Goal: Transaction & Acquisition: Purchase product/service

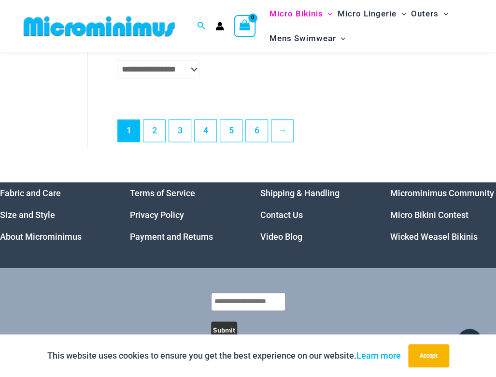
scroll to position [2143, 0]
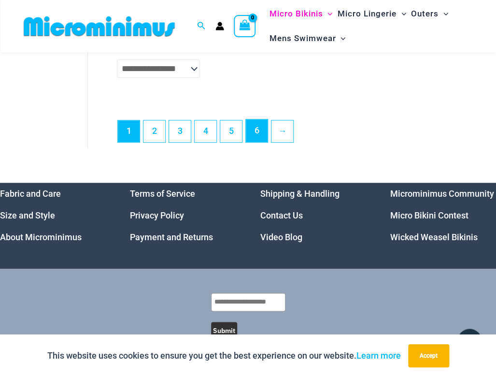
click at [264, 135] on link "6" at bounding box center [257, 130] width 22 height 23
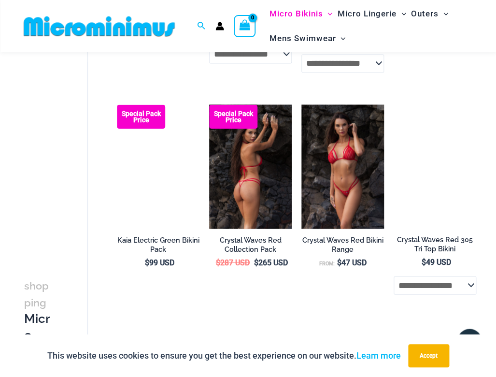
scroll to position [1391, 0]
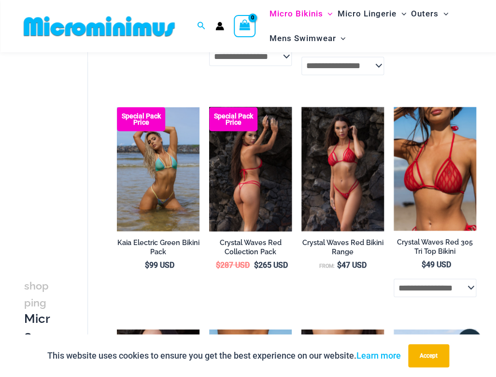
click at [283, 181] on img at bounding box center [250, 169] width 83 height 124
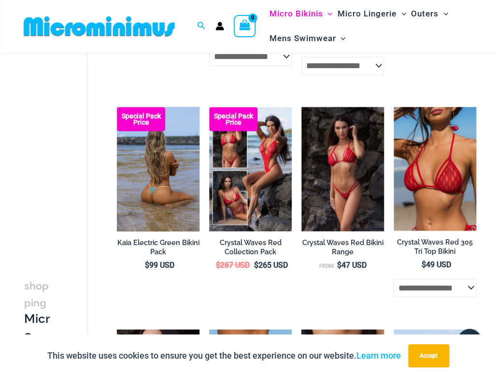
click at [182, 195] on img at bounding box center [158, 169] width 83 height 124
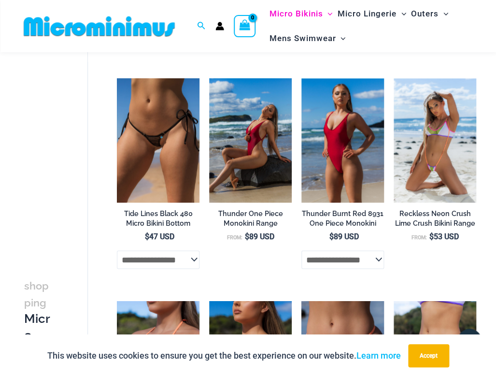
scroll to position [272, 0]
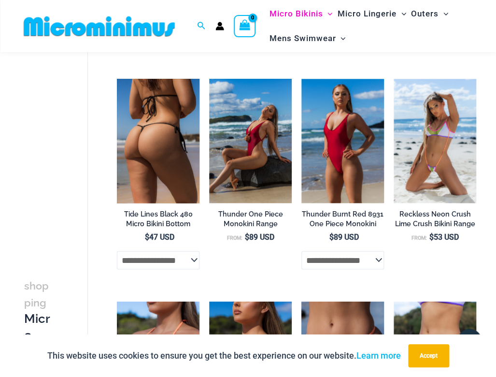
click at [177, 174] on img at bounding box center [158, 141] width 83 height 124
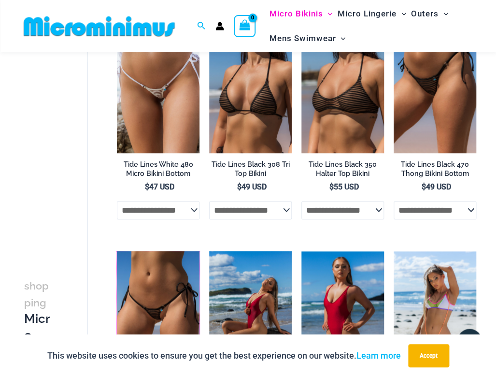
scroll to position [101, 0]
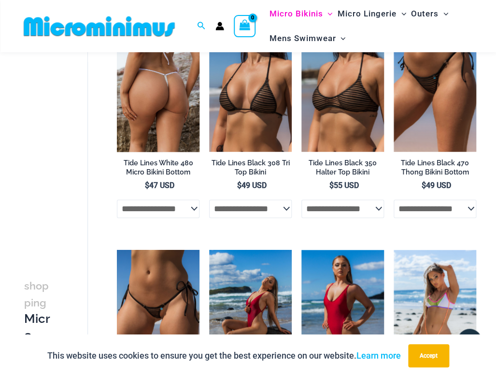
click at [179, 80] on img at bounding box center [158, 90] width 83 height 124
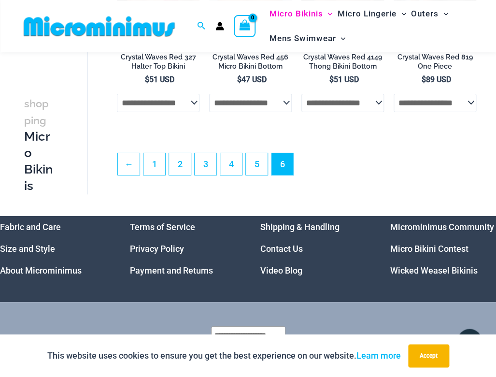
scroll to position [1859, 0]
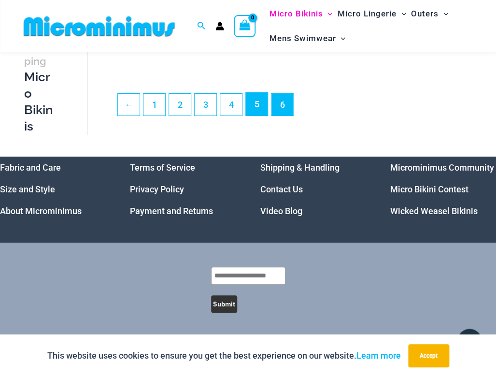
click at [257, 109] on link "5" at bounding box center [257, 104] width 22 height 23
click at [234, 105] on link "4" at bounding box center [231, 104] width 22 height 23
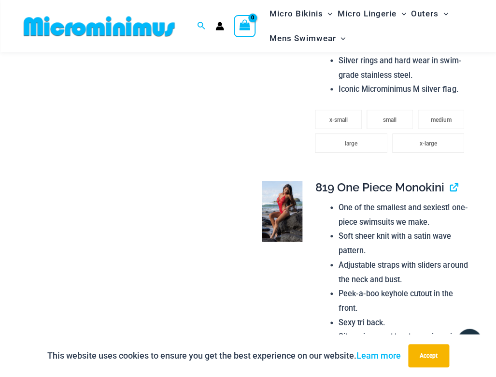
scroll to position [1053, 0]
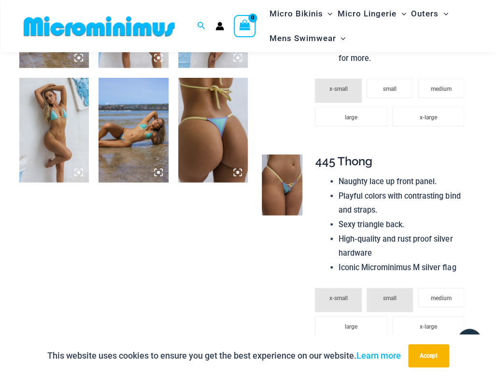
scroll to position [468, 0]
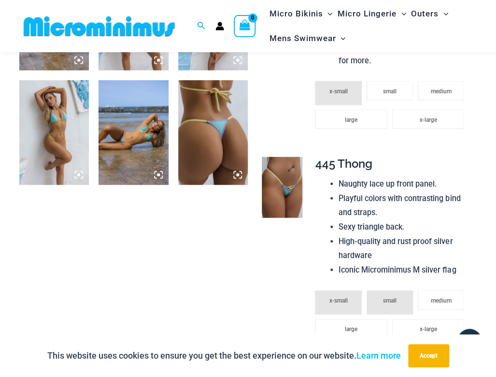
click at [297, 193] on img at bounding box center [282, 187] width 41 height 61
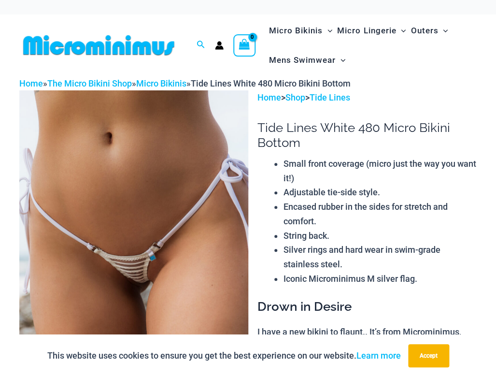
scroll to position [0, 0]
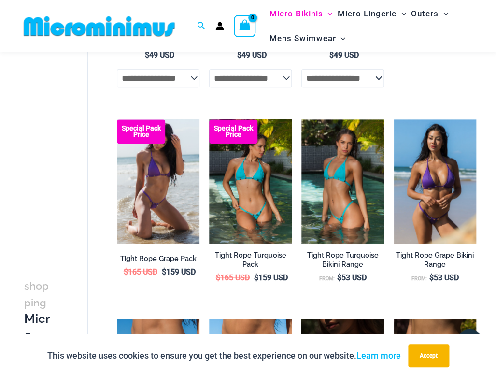
scroll to position [243, 0]
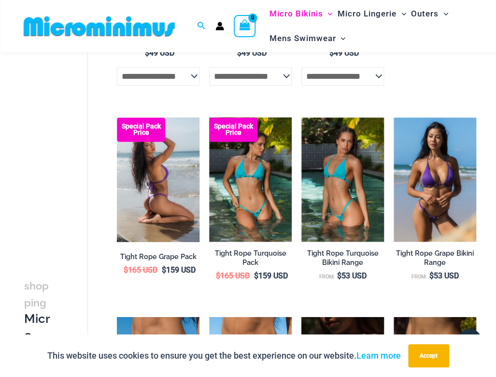
click at [171, 137] on img at bounding box center [158, 179] width 83 height 124
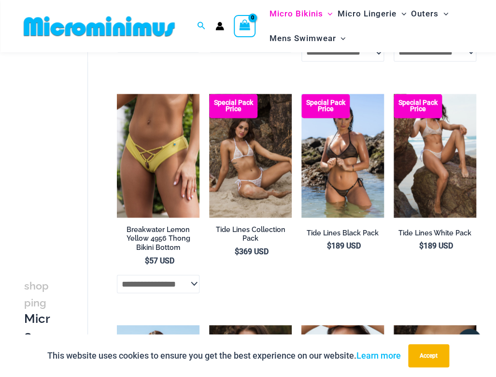
scroll to position [1373, 0]
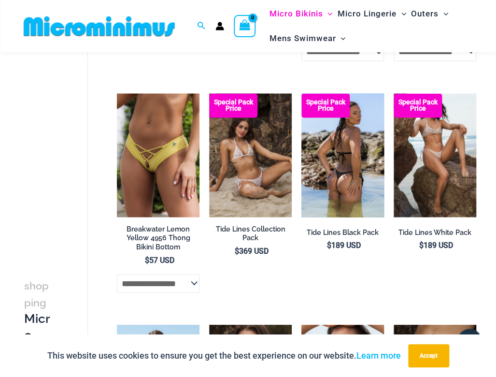
click at [317, 112] on b "Special Pack Price" at bounding box center [325, 105] width 48 height 13
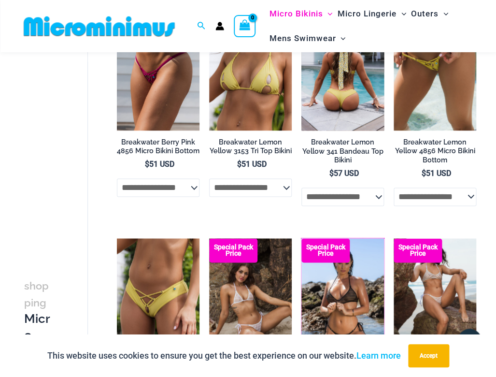
scroll to position [1226, 0]
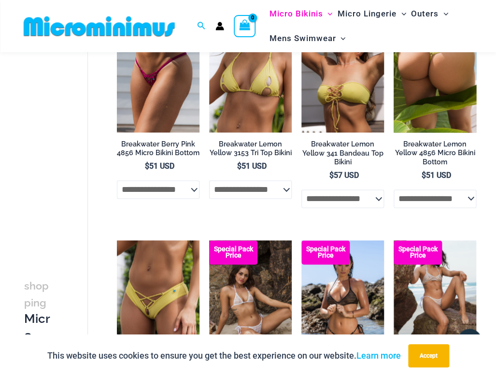
click at [404, 76] on img at bounding box center [435, 71] width 83 height 124
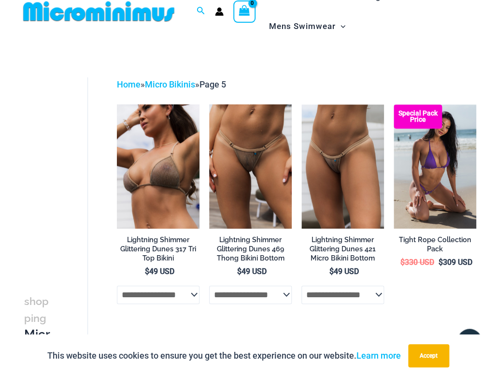
scroll to position [0, 0]
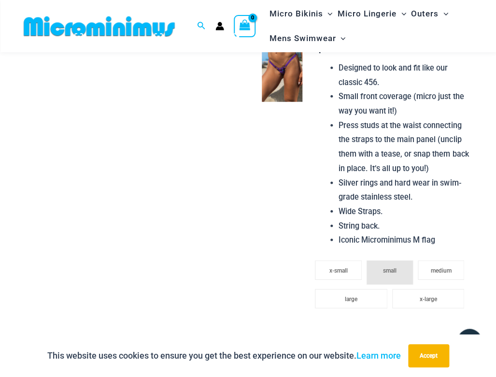
scroll to position [603, 0]
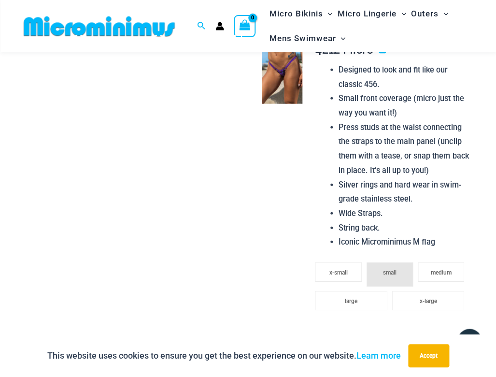
click at [298, 93] on img at bounding box center [282, 73] width 41 height 61
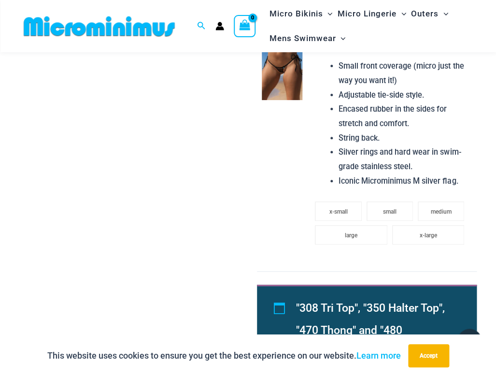
scroll to position [983, 0]
click at [297, 98] on img at bounding box center [282, 69] width 41 height 61
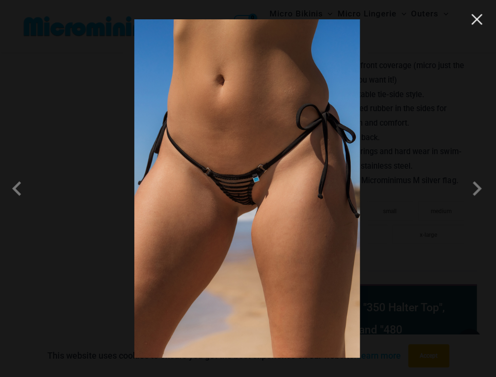
click at [473, 16] on button "Close" at bounding box center [477, 19] width 14 height 14
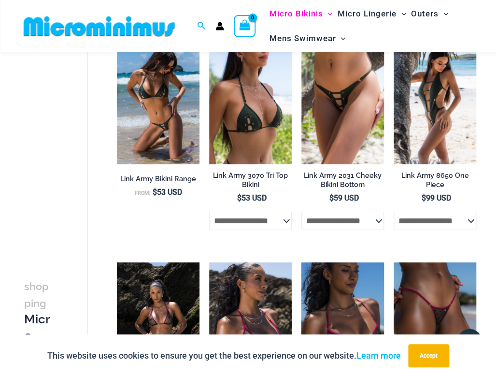
scroll to position [765, 0]
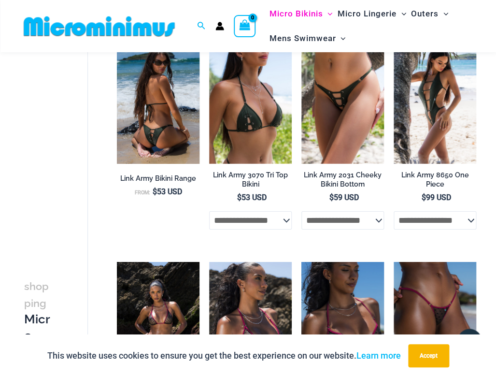
click at [169, 101] on img at bounding box center [158, 102] width 83 height 124
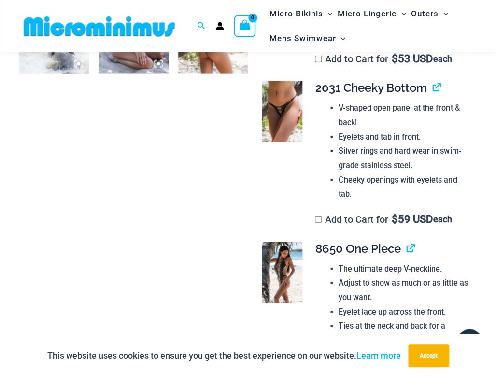
scroll to position [577, 0]
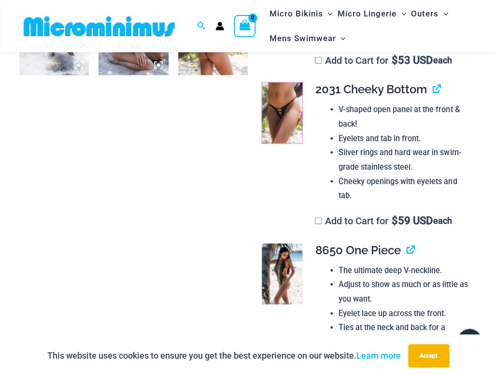
click at [275, 114] on img at bounding box center [282, 113] width 41 height 61
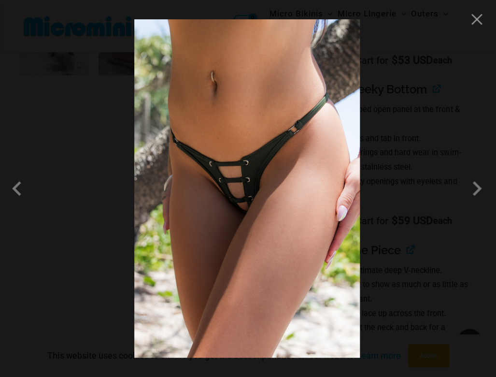
scroll to position [578, 0]
click at [472, 21] on button "Close" at bounding box center [477, 19] width 14 height 14
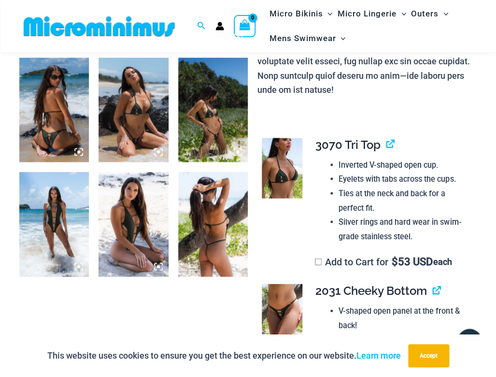
scroll to position [374, 0]
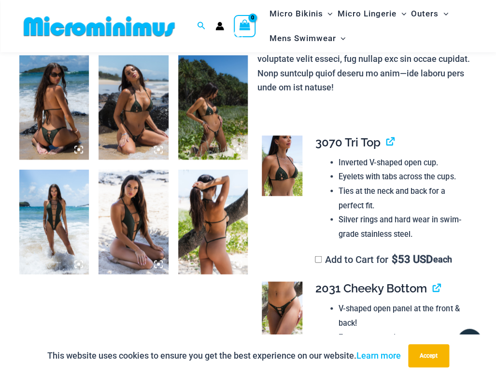
click at [223, 101] on img at bounding box center [213, 107] width 70 height 105
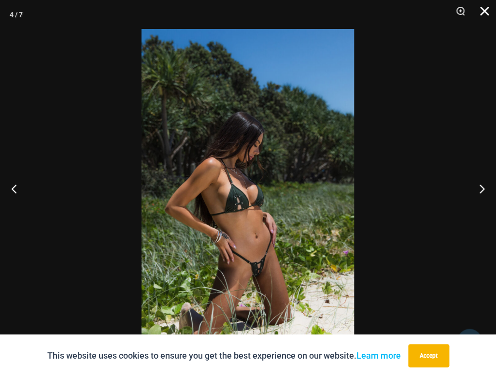
click at [488, 13] on button "Close" at bounding box center [481, 14] width 24 height 29
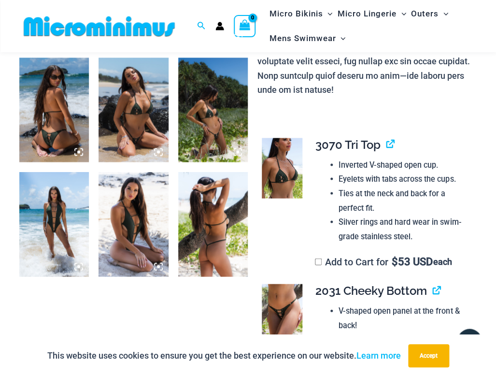
scroll to position [377, 0]
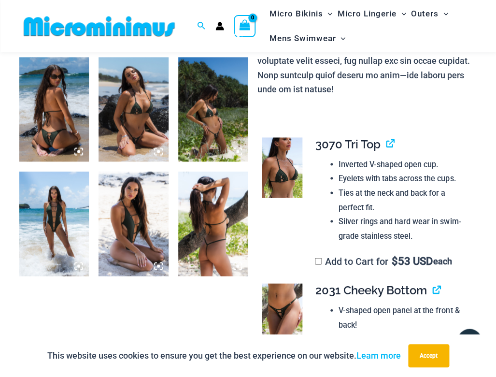
click at [154, 81] on img at bounding box center [134, 109] width 70 height 105
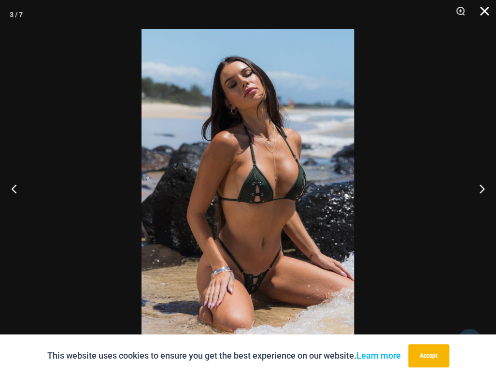
click at [485, 14] on button "Close" at bounding box center [481, 14] width 24 height 29
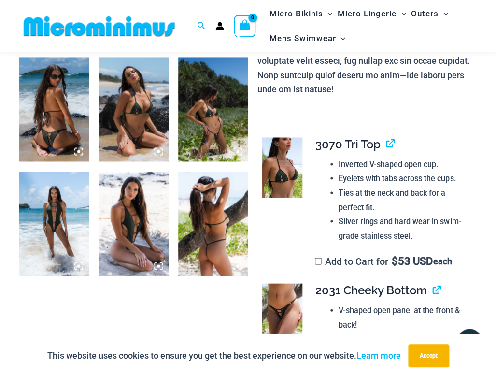
click at [54, 185] on img at bounding box center [54, 223] width 70 height 105
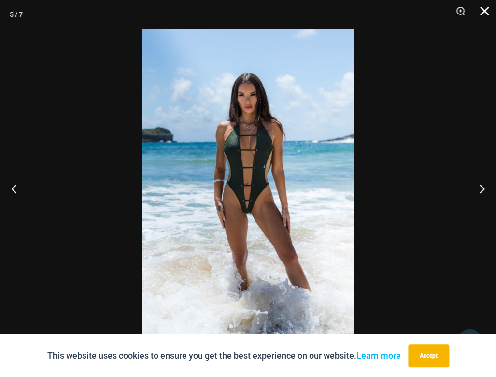
click at [478, 15] on button "Close" at bounding box center [481, 14] width 24 height 29
